Goal: Transaction & Acquisition: Download file/media

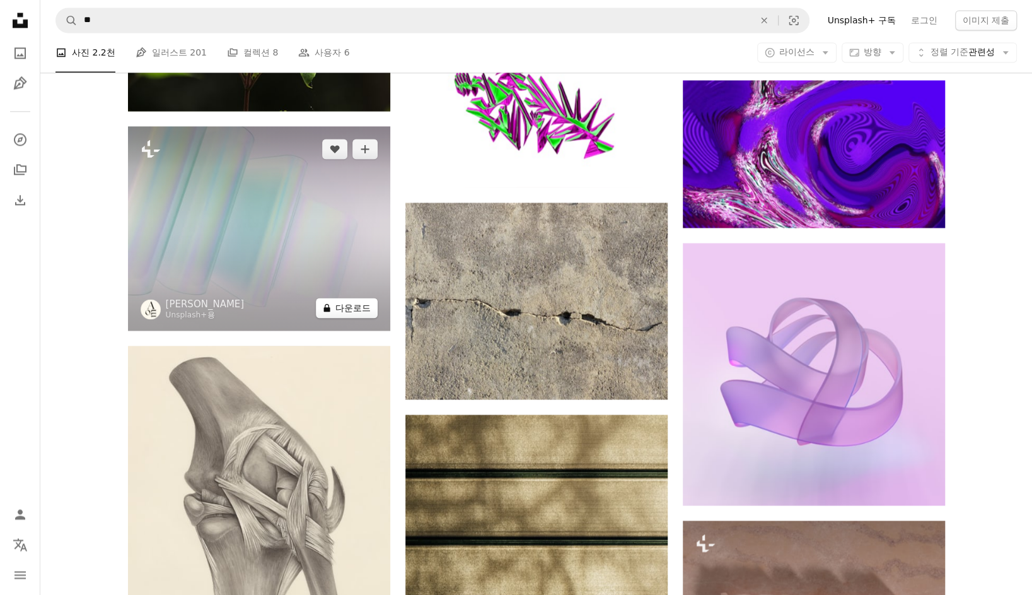
scroll to position [22895, 0]
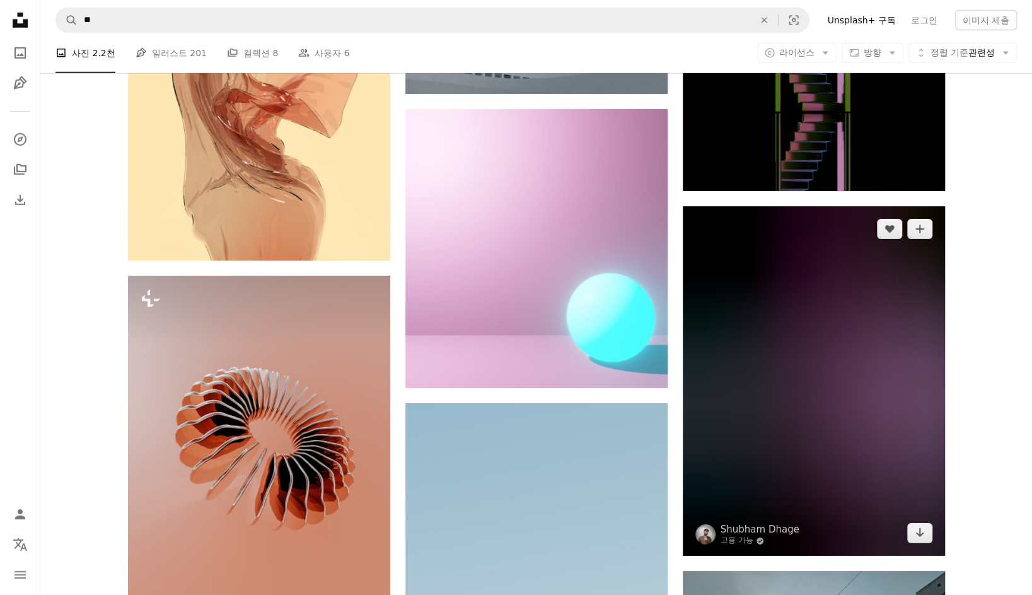
scroll to position [42699, 0]
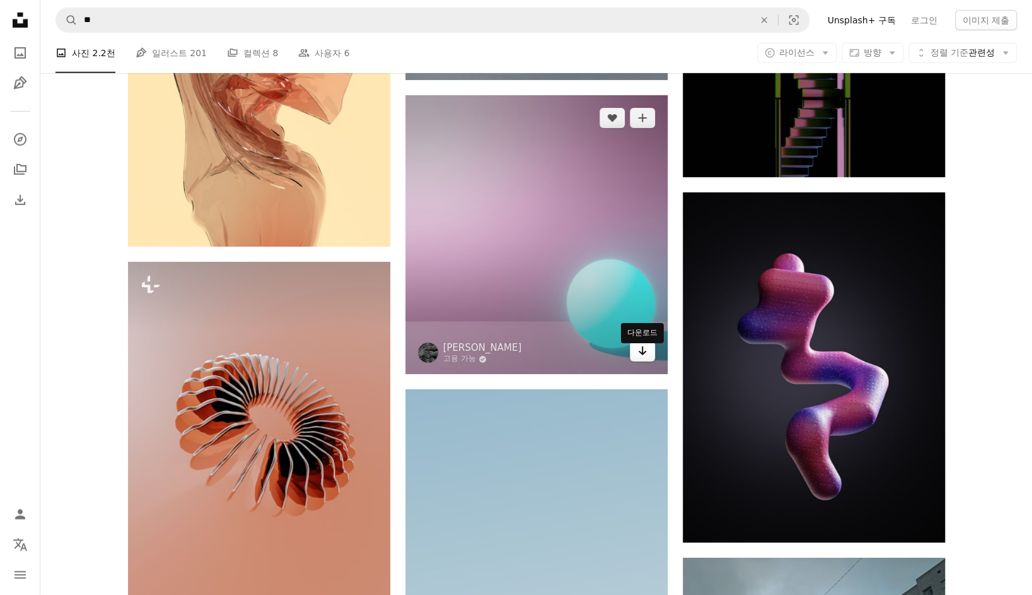
click at [646, 358] on icon "Arrow pointing down" at bounding box center [643, 350] width 10 height 15
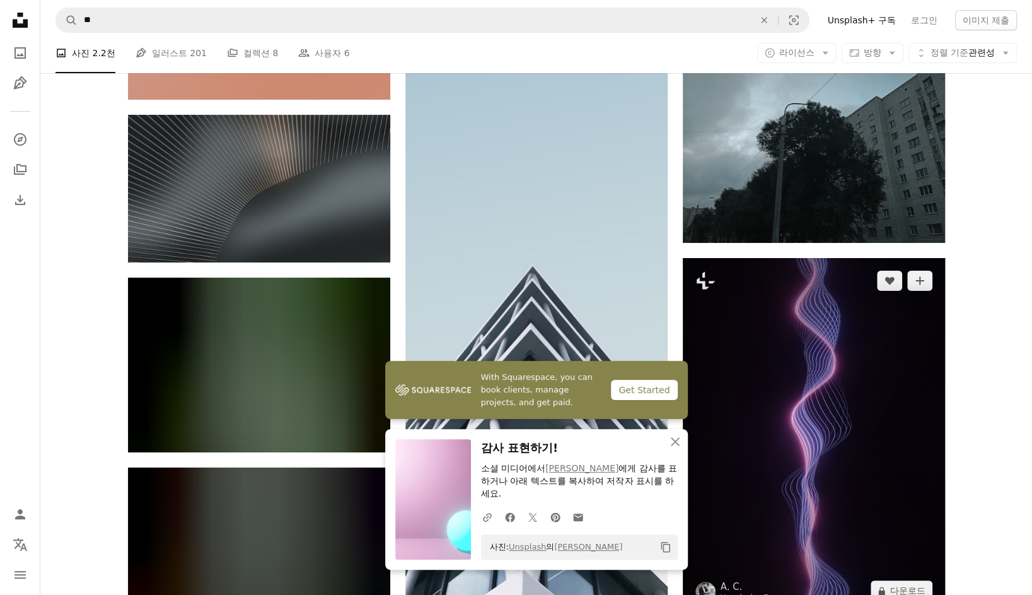
scroll to position [43267, 0]
